Goal: Complete application form: Complete application form

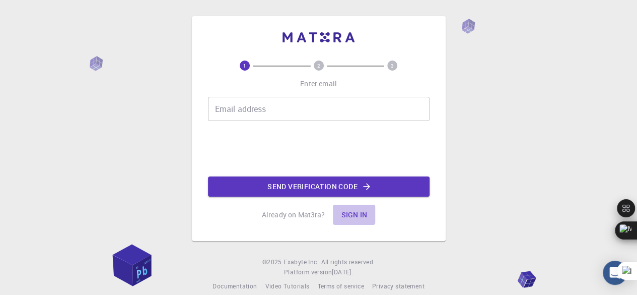
click at [348, 214] on button "Sign in" at bounding box center [354, 214] width 42 height 20
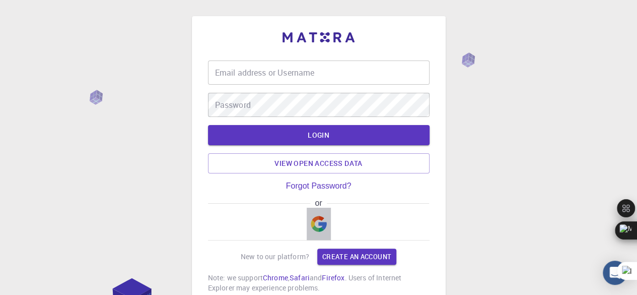
click at [316, 224] on img "button" at bounding box center [319, 223] width 16 height 16
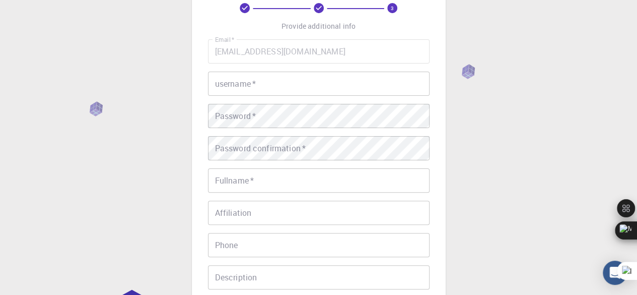
scroll to position [37, 0]
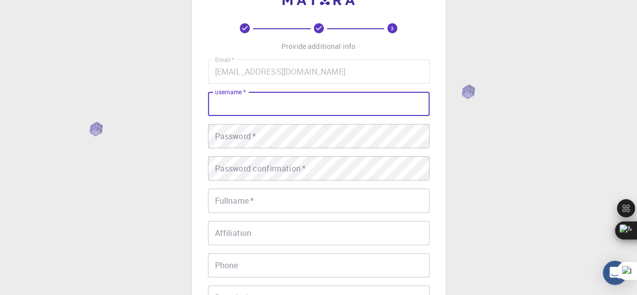
click at [228, 113] on input "username   *" at bounding box center [319, 104] width 222 height 24
type input "chenge"
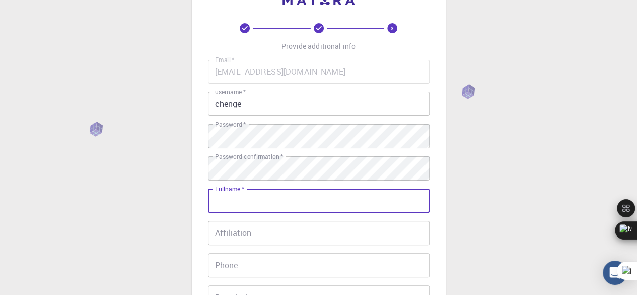
click at [251, 193] on input "Fullname   *" at bounding box center [319, 200] width 222 height 24
type input "[PERSON_NAME] mgweso"
type input "0719181171"
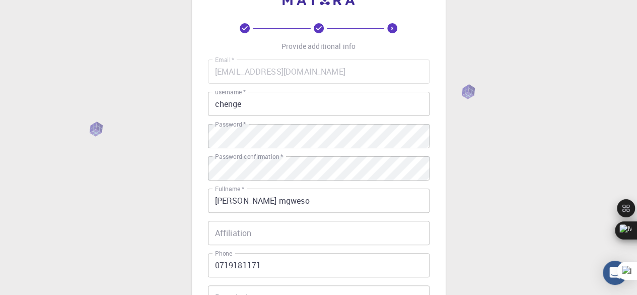
drag, startPoint x: 636, startPoint y: 99, endPoint x: 639, endPoint y: 161, distance: 61.5
click at [636, 161] on html "3 Provide additional info Email   * [EMAIL_ADDRESS][DOMAIN_NAME] Email   * user…" at bounding box center [318, 219] width 637 height 512
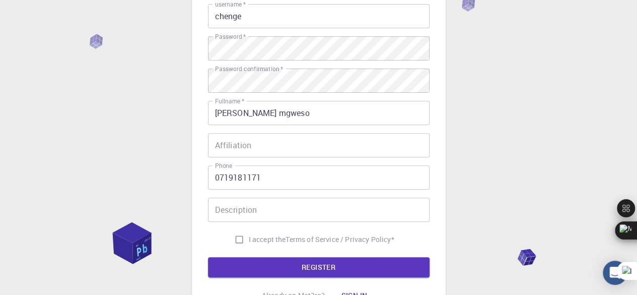
scroll to position [218, 0]
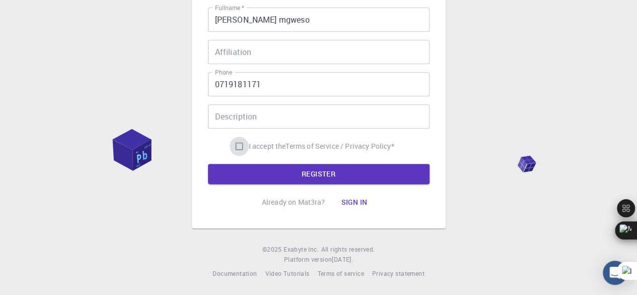
click at [239, 143] on input "I accept the Terms of Service / Privacy Policy *" at bounding box center [239, 145] width 19 height 19
checkbox input "true"
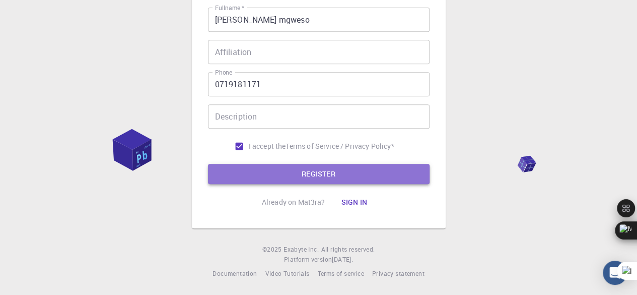
click at [273, 174] on button "REGISTER" at bounding box center [319, 174] width 222 height 20
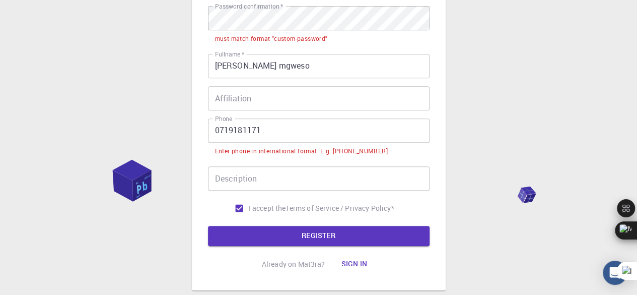
scroll to position [265, 0]
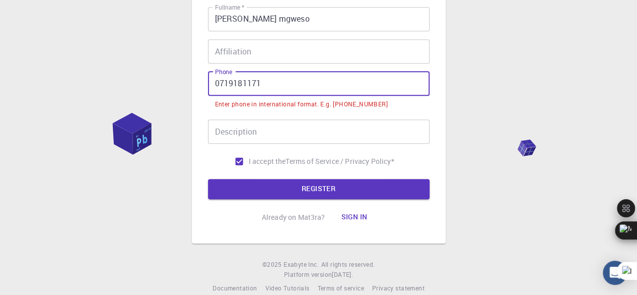
click at [217, 84] on input "0719181171" at bounding box center [319, 83] width 222 height 24
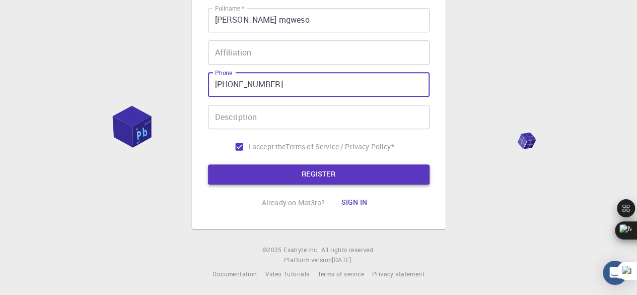
type input "[PHONE_NUMBER]"
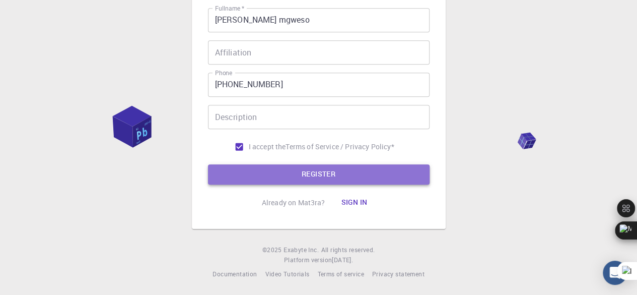
click at [278, 173] on button "REGISTER" at bounding box center [319, 174] width 222 height 20
click at [315, 178] on button "REGISTER" at bounding box center [319, 174] width 222 height 20
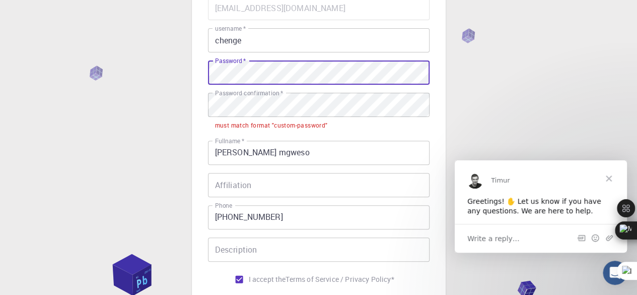
scroll to position [0, 0]
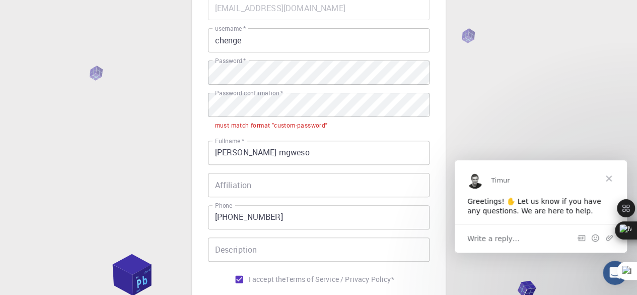
click at [234, 96] on label "Password confirmation   *" at bounding box center [249, 93] width 68 height 9
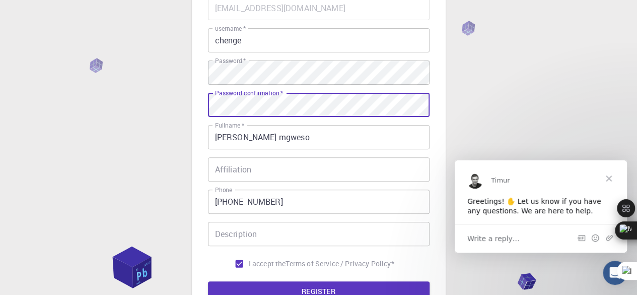
click at [293, 289] on button "REGISTER" at bounding box center [319, 291] width 222 height 20
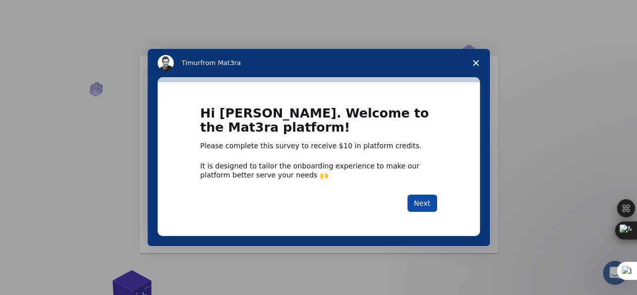
click at [426, 204] on button "Next" at bounding box center [422, 202] width 30 height 17
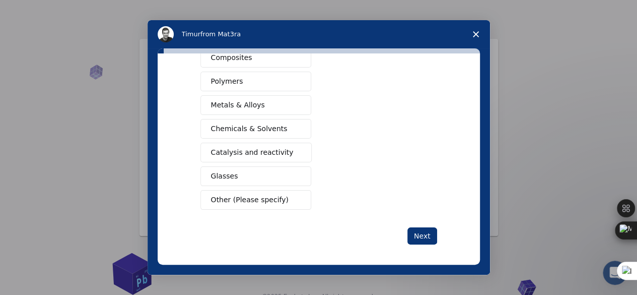
scroll to position [20, 0]
click at [268, 194] on span "Other (Please specify)" at bounding box center [250, 199] width 78 height 11
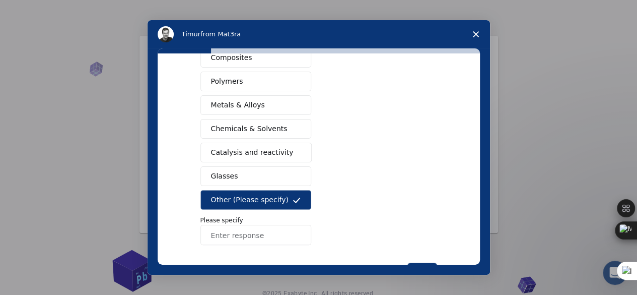
click at [240, 230] on input "Enter response" at bounding box center [255, 235] width 111 height 20
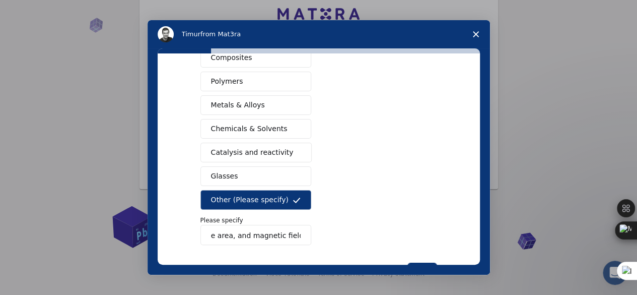
type input "surface area, and magnetic field line"
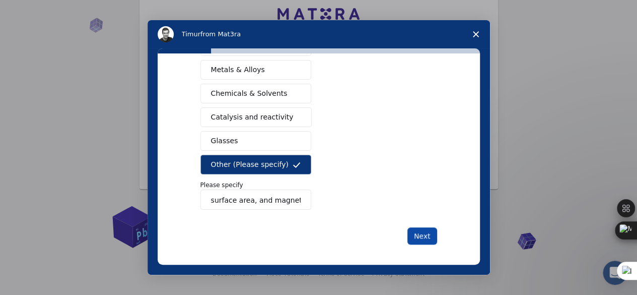
click at [424, 229] on button "Next" at bounding box center [422, 235] width 30 height 17
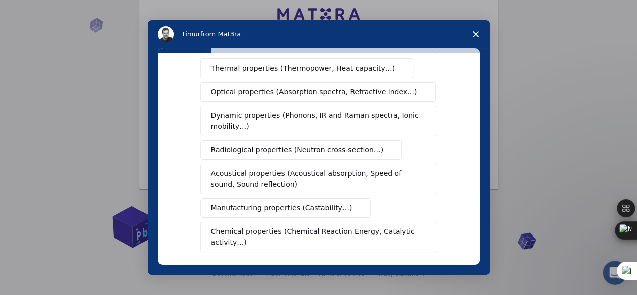
scroll to position [0, 0]
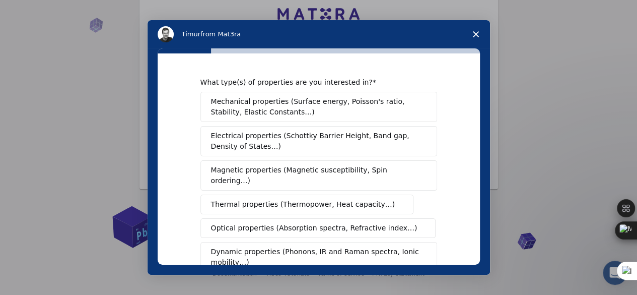
click at [296, 168] on span "Magnetic properties (Magnetic susceptibility, Spin ordering…)" at bounding box center [315, 175] width 208 height 21
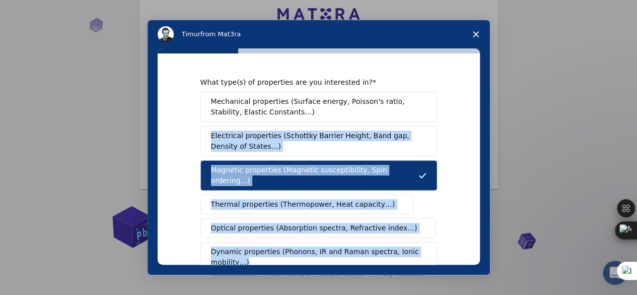
drag, startPoint x: 473, startPoint y: 108, endPoint x: 473, endPoint y: 194, distance: 85.6
click at [473, 204] on div "What type(s) of properties are you interested in? Mechanical properties (Surfac…" at bounding box center [319, 158] width 322 height 211
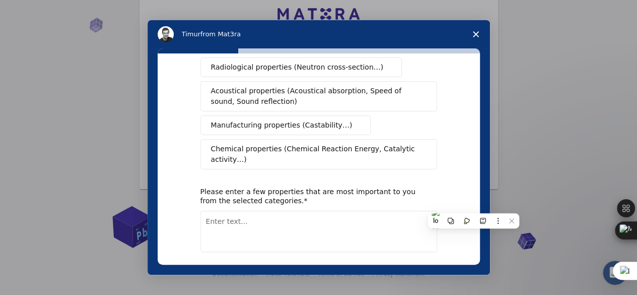
scroll to position [223, 0]
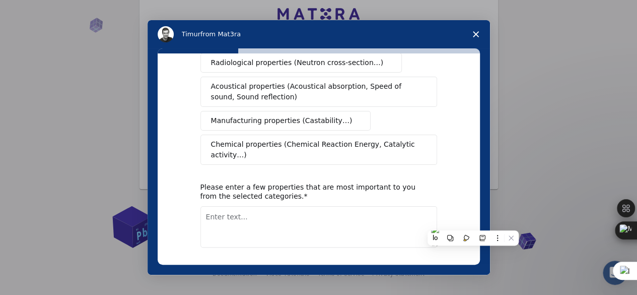
click at [419, 265] on button "Next" at bounding box center [422, 273] width 30 height 17
